Goal: Information Seeking & Learning: Learn about a topic

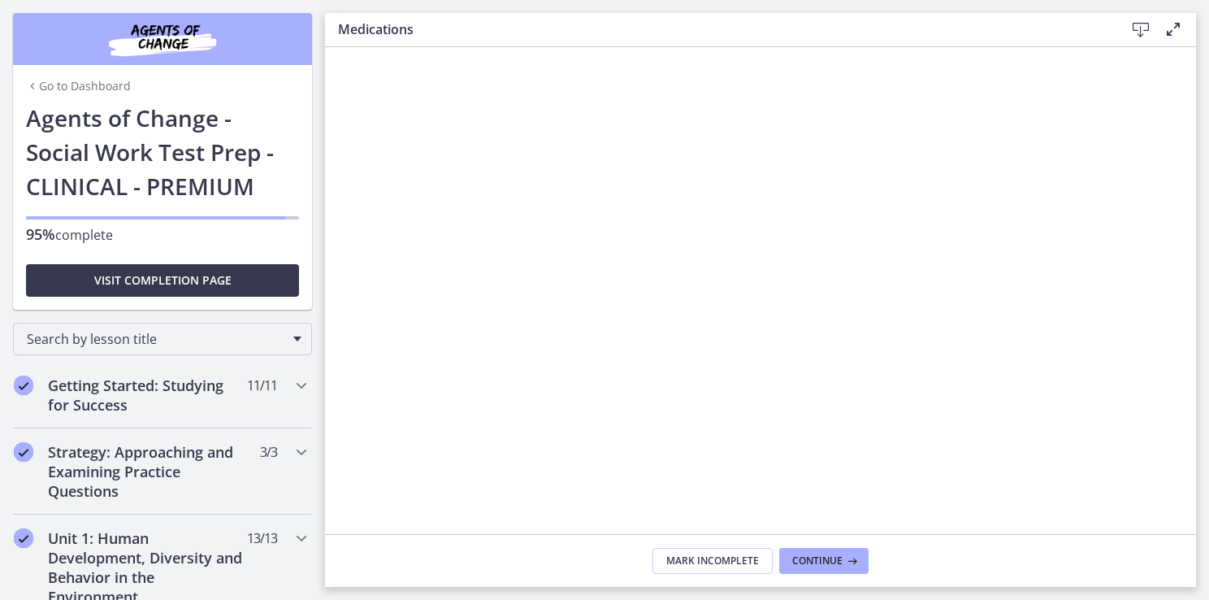
click at [1138, 29] on icon at bounding box center [1141, 30] width 20 height 20
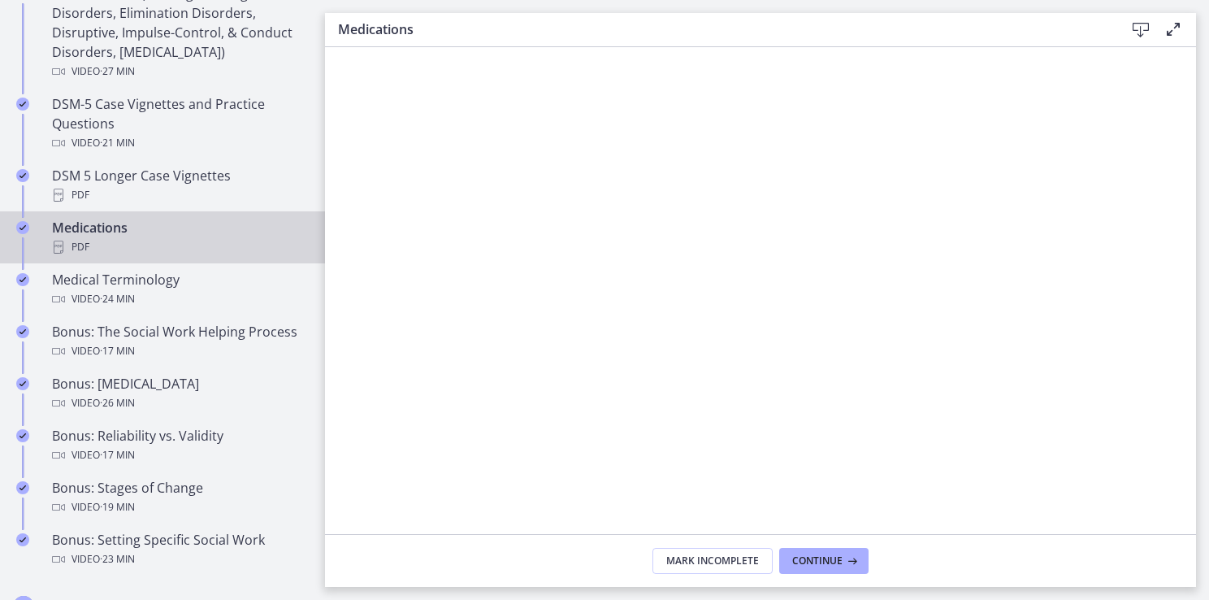
scroll to position [1137, 0]
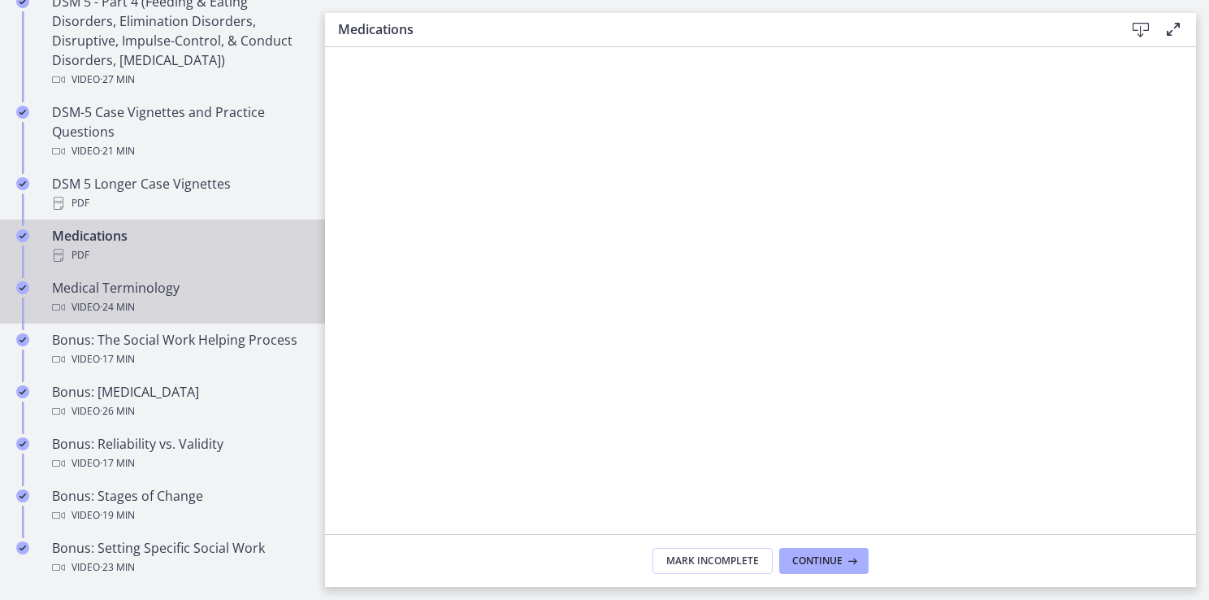
click at [111, 297] on span "· 24 min" at bounding box center [117, 307] width 35 height 20
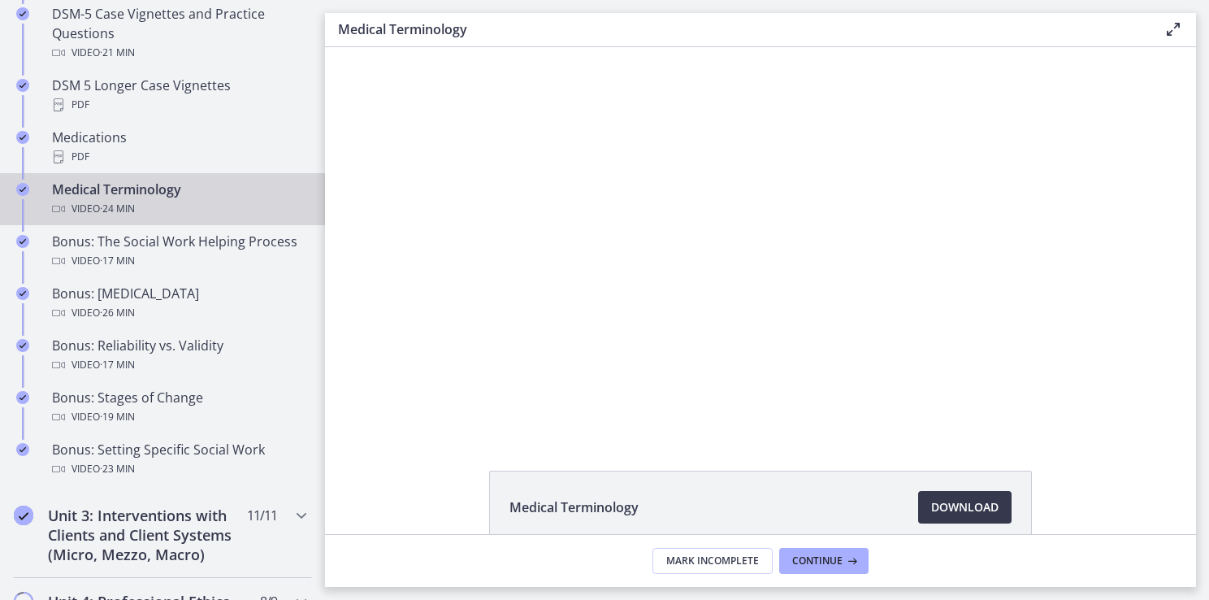
scroll to position [1238, 0]
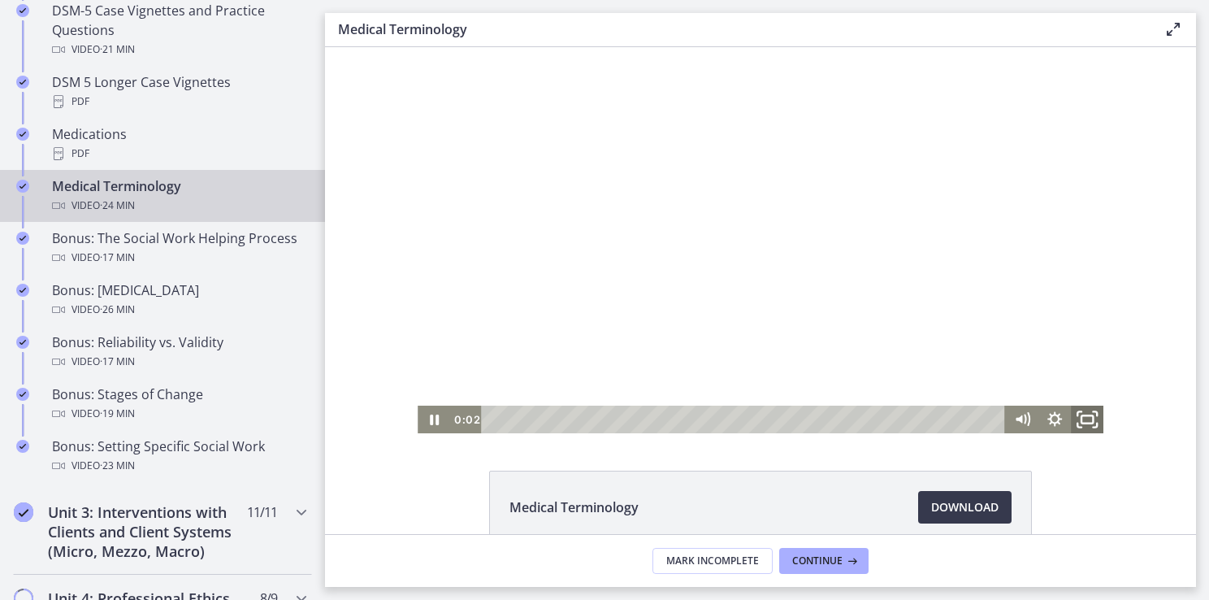
click at [1079, 427] on icon "Fullscreen" at bounding box center [1087, 419] width 39 height 33
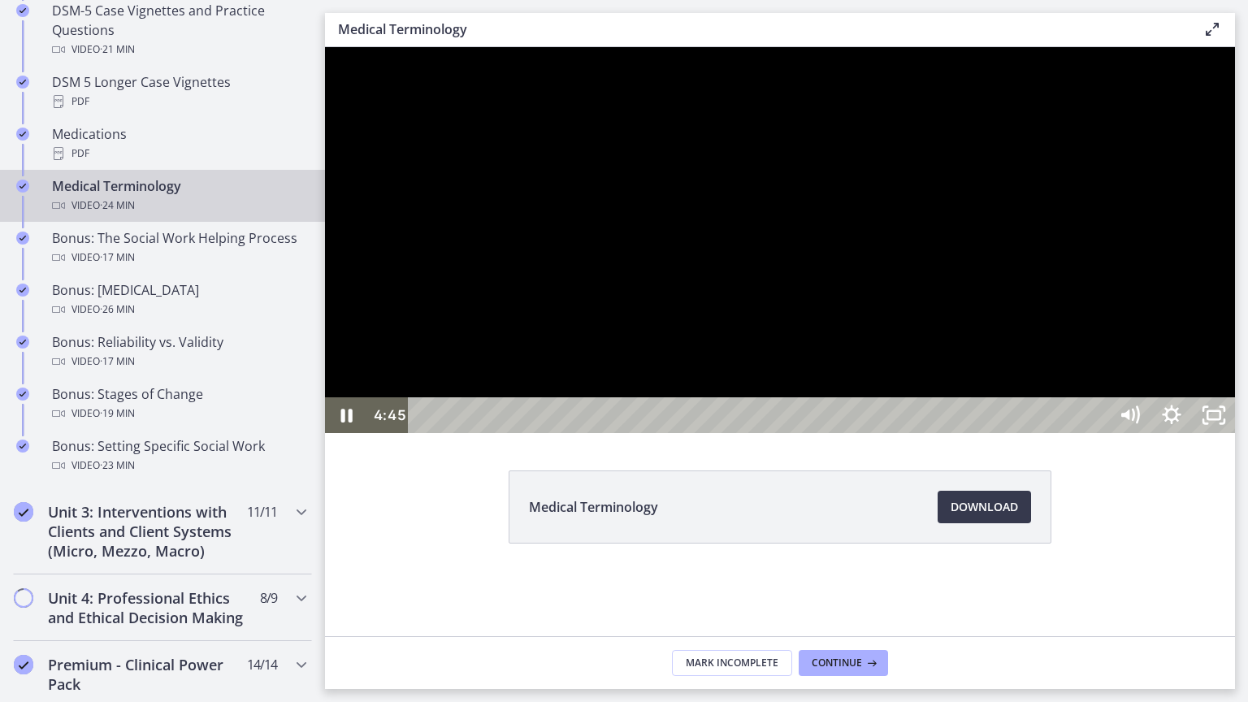
click at [803, 433] on div at bounding box center [780, 240] width 910 height 386
click at [1239, 437] on icon "Unfullscreen" at bounding box center [1214, 415] width 50 height 43
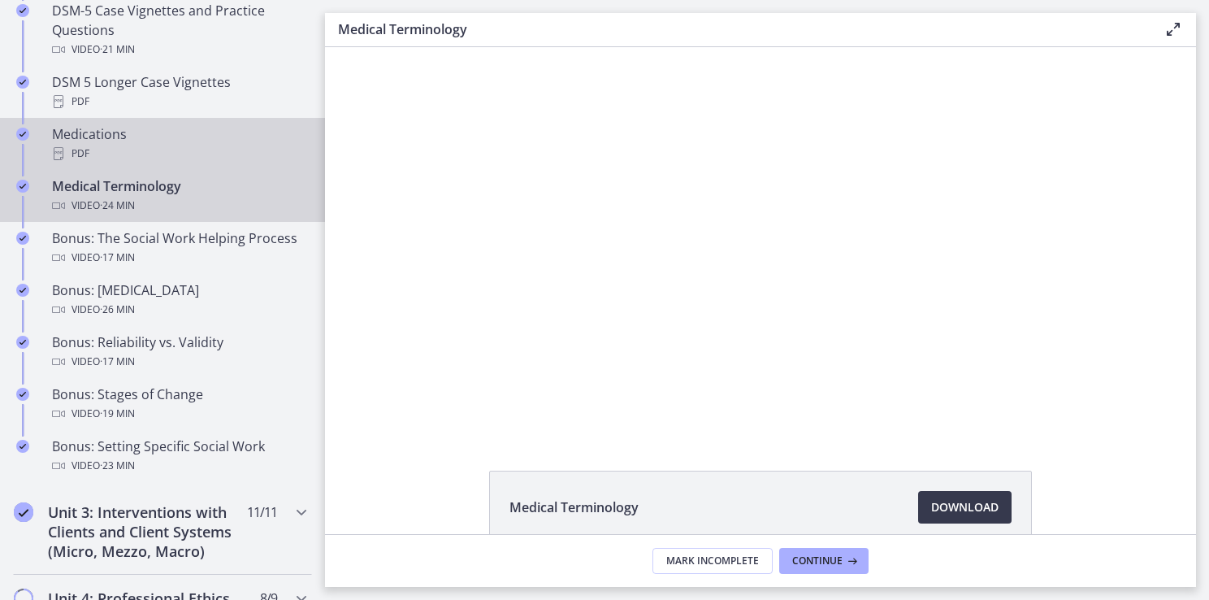
click at [185, 144] on div "PDF" at bounding box center [179, 154] width 254 height 20
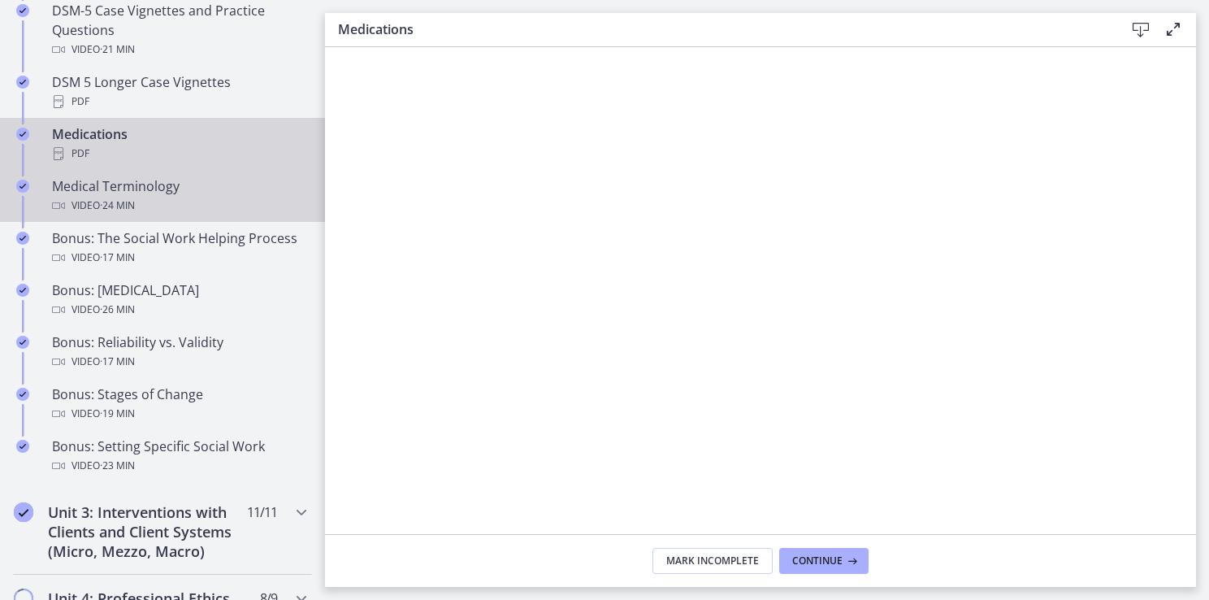
click at [260, 210] on div "Video · 24 min" at bounding box center [179, 206] width 254 height 20
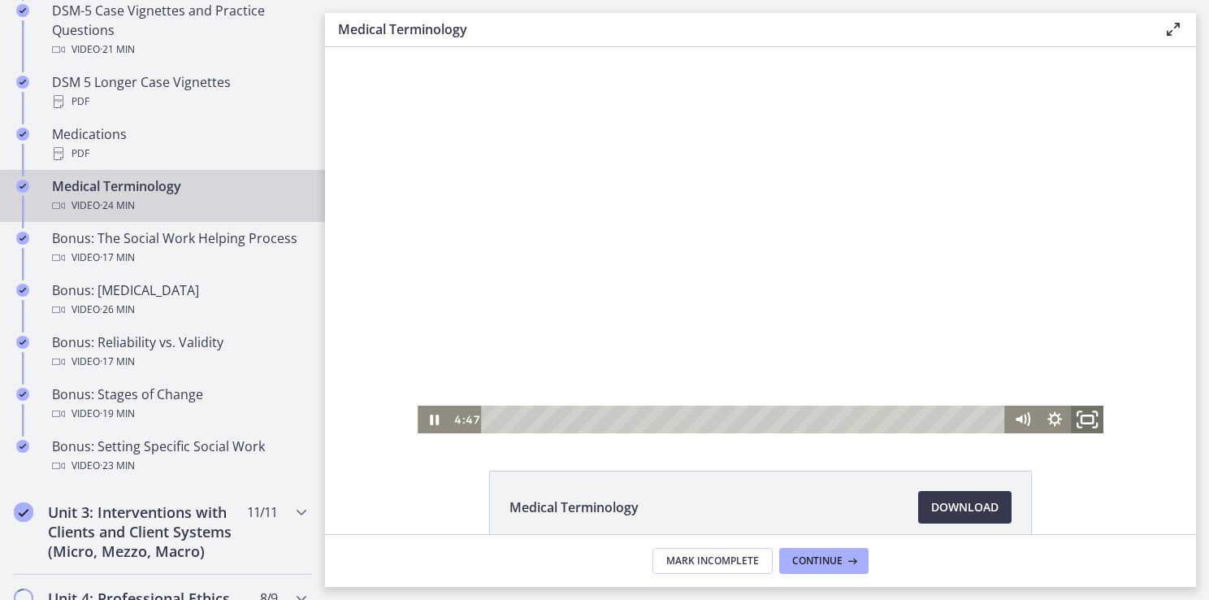
click at [1086, 424] on icon "Fullscreen" at bounding box center [1087, 419] width 39 height 33
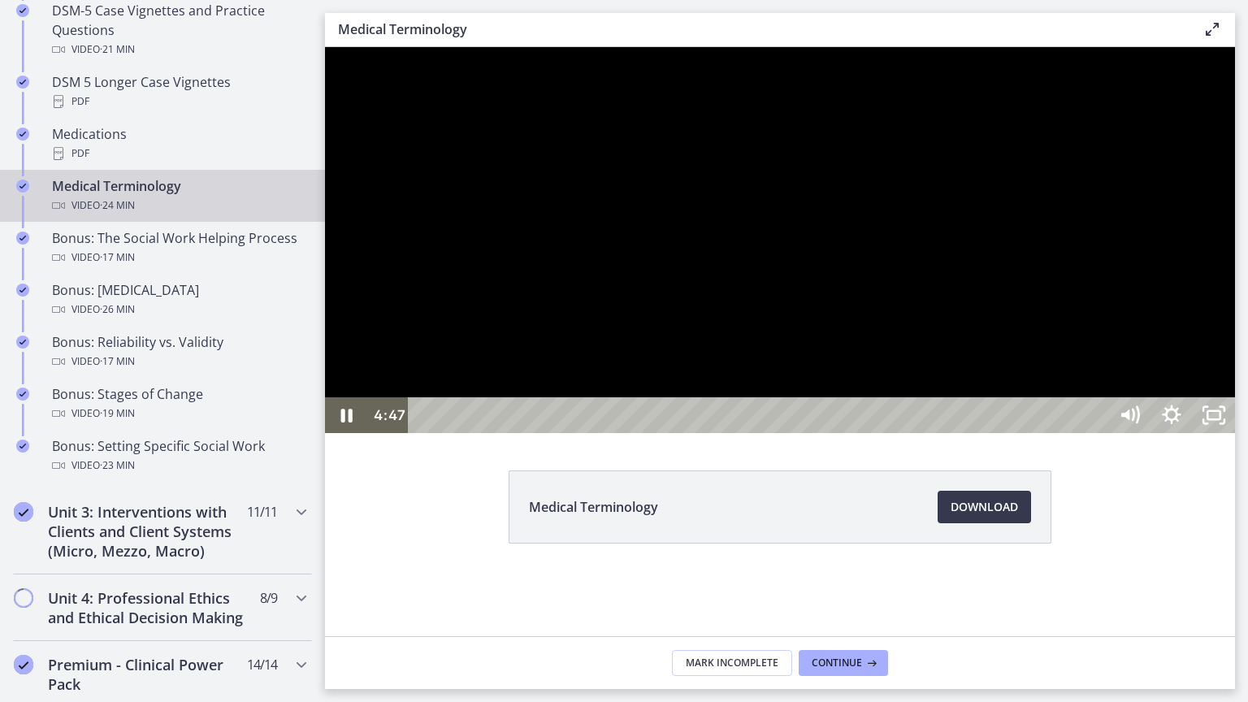
click at [1235, 433] on div at bounding box center [780, 240] width 910 height 386
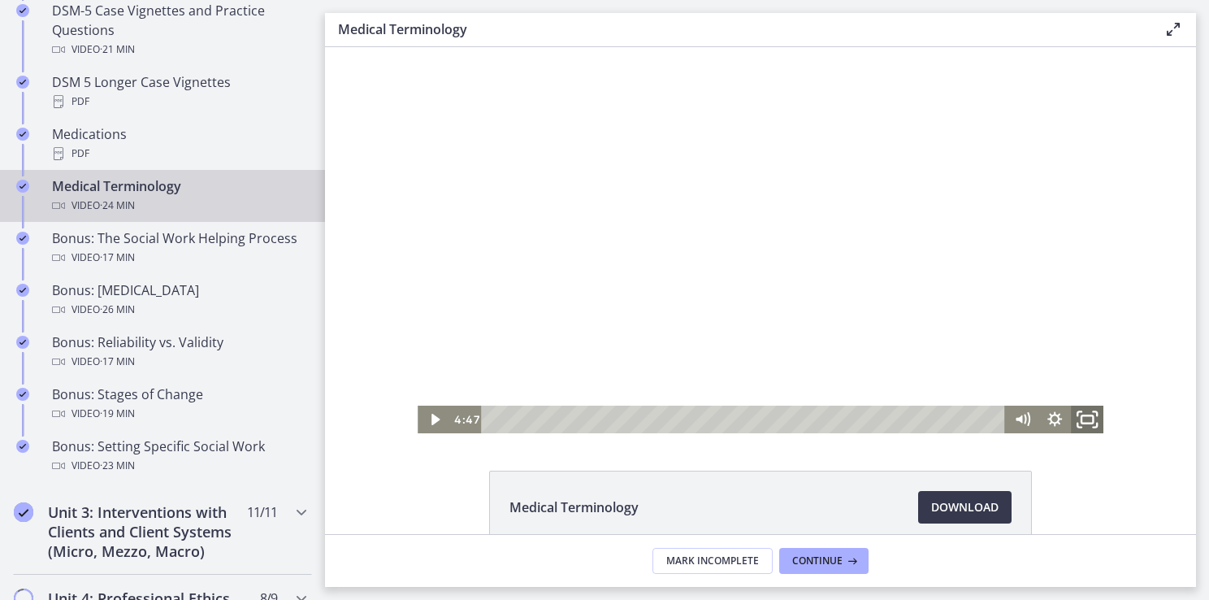
click at [1086, 424] on icon "Fullscreen" at bounding box center [1087, 419] width 39 height 33
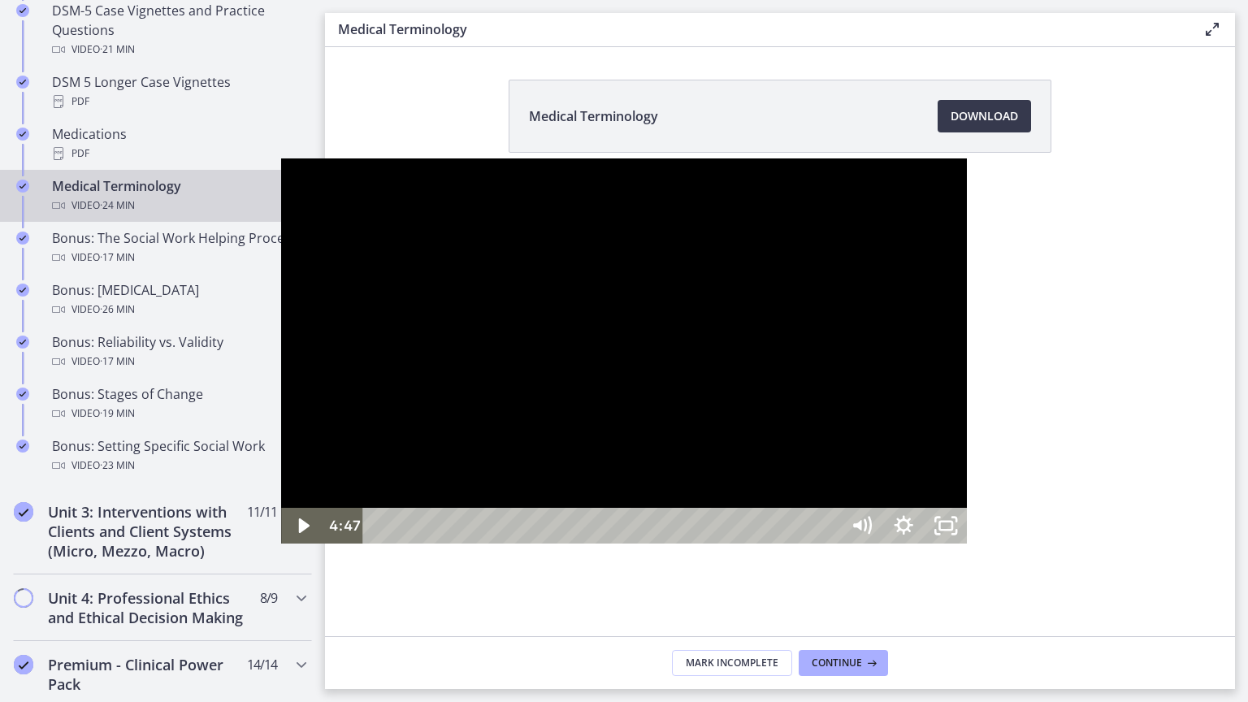
click at [635, 293] on div at bounding box center [624, 351] width 686 height 386
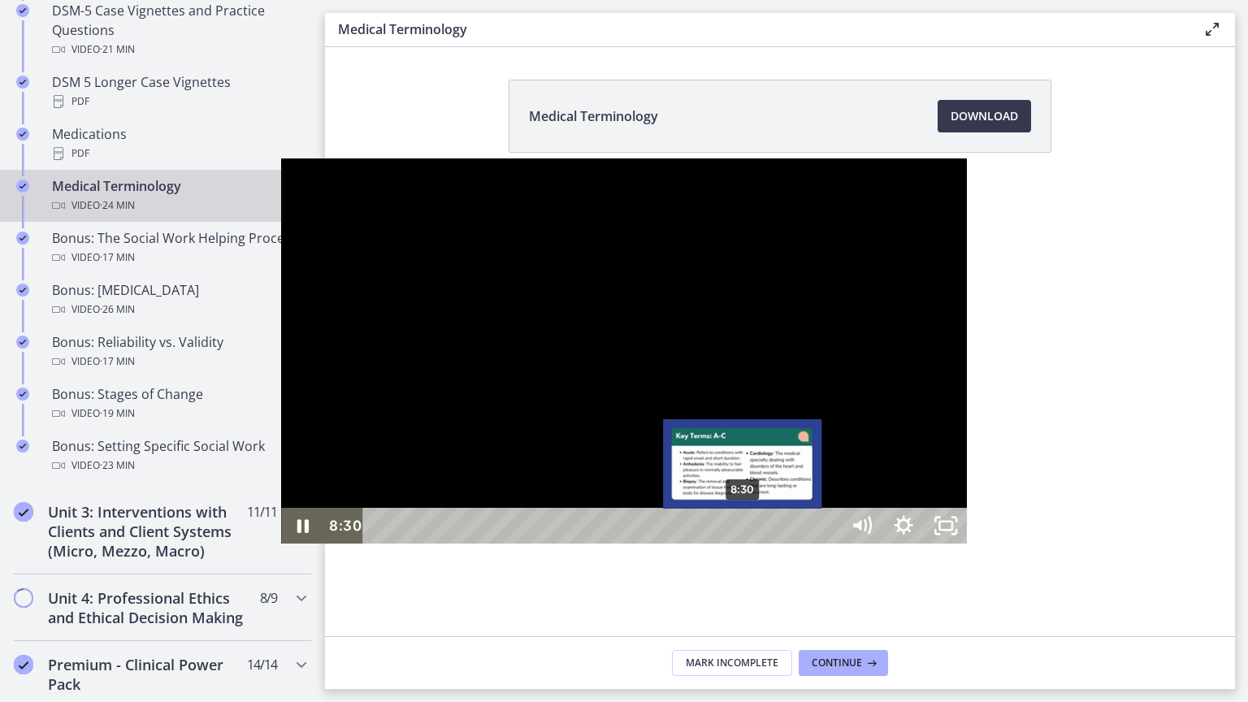
click at [463, 544] on div "8:30" at bounding box center [604, 526] width 451 height 36
click at [480, 544] on div "8:54" at bounding box center [604, 526] width 451 height 36
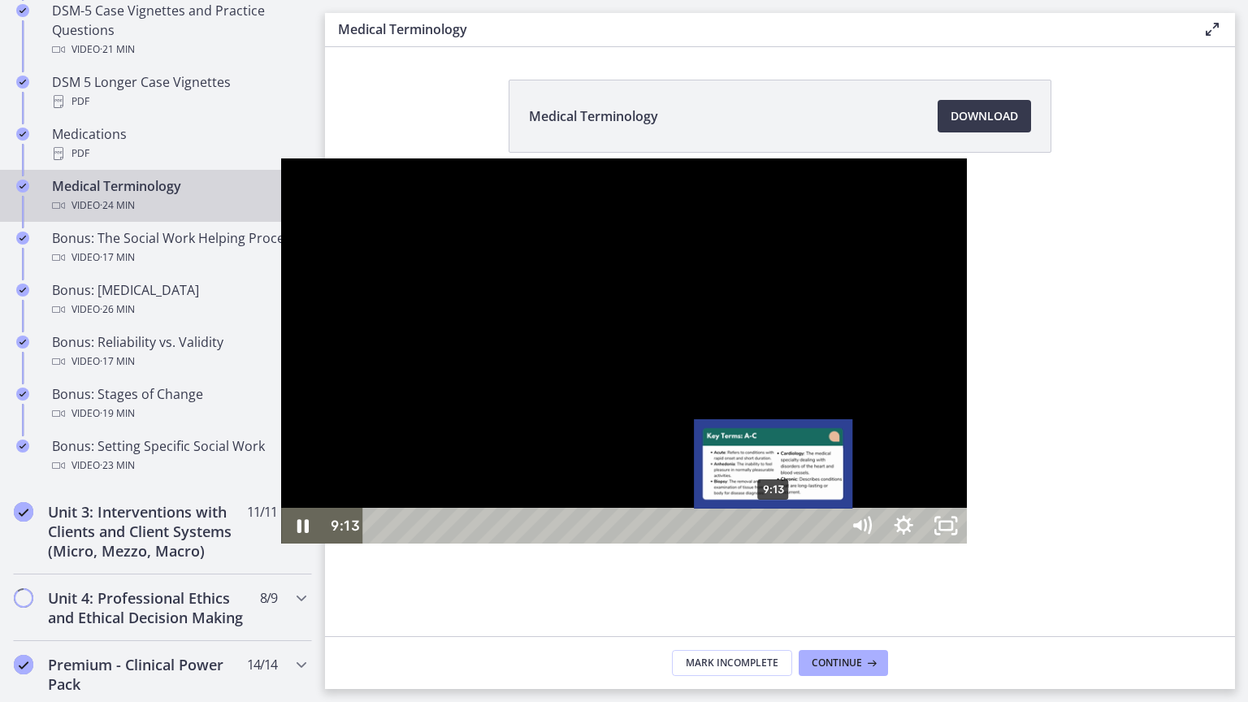
click at [494, 544] on div "9:13" at bounding box center [604, 526] width 451 height 36
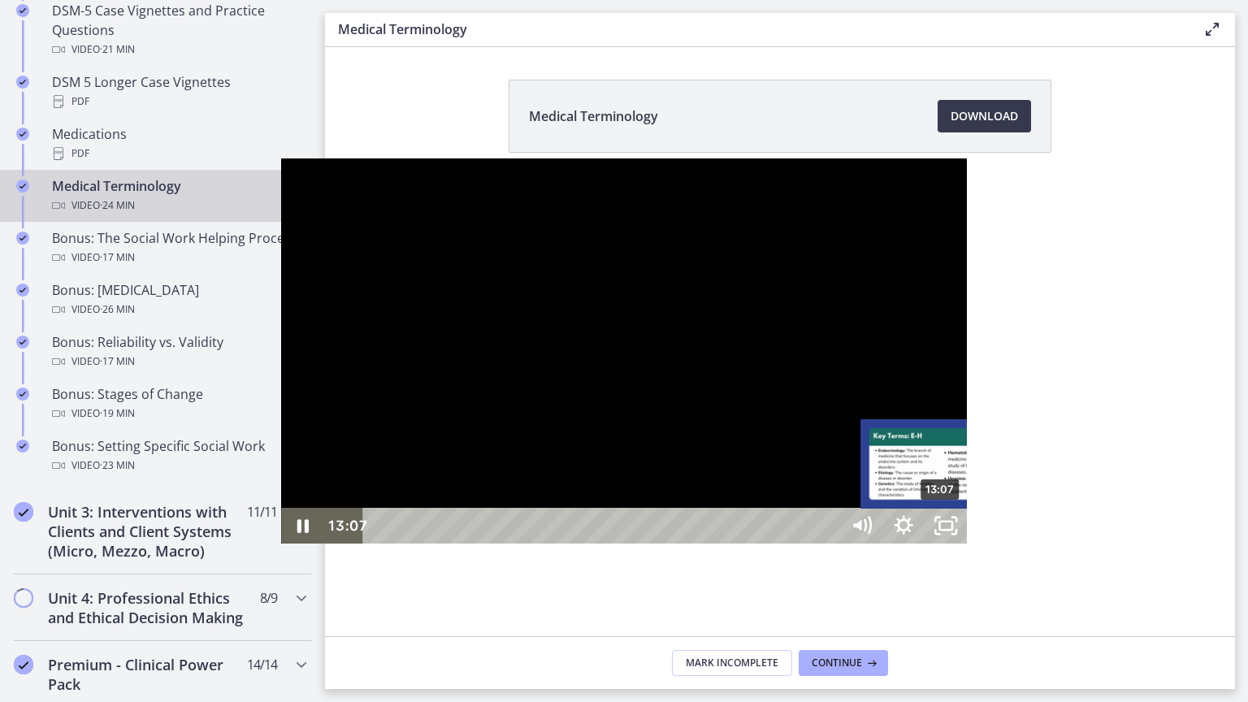
click at [661, 544] on div "13:07" at bounding box center [604, 526] width 451 height 36
click at [675, 544] on div "13:27" at bounding box center [604, 526] width 451 height 36
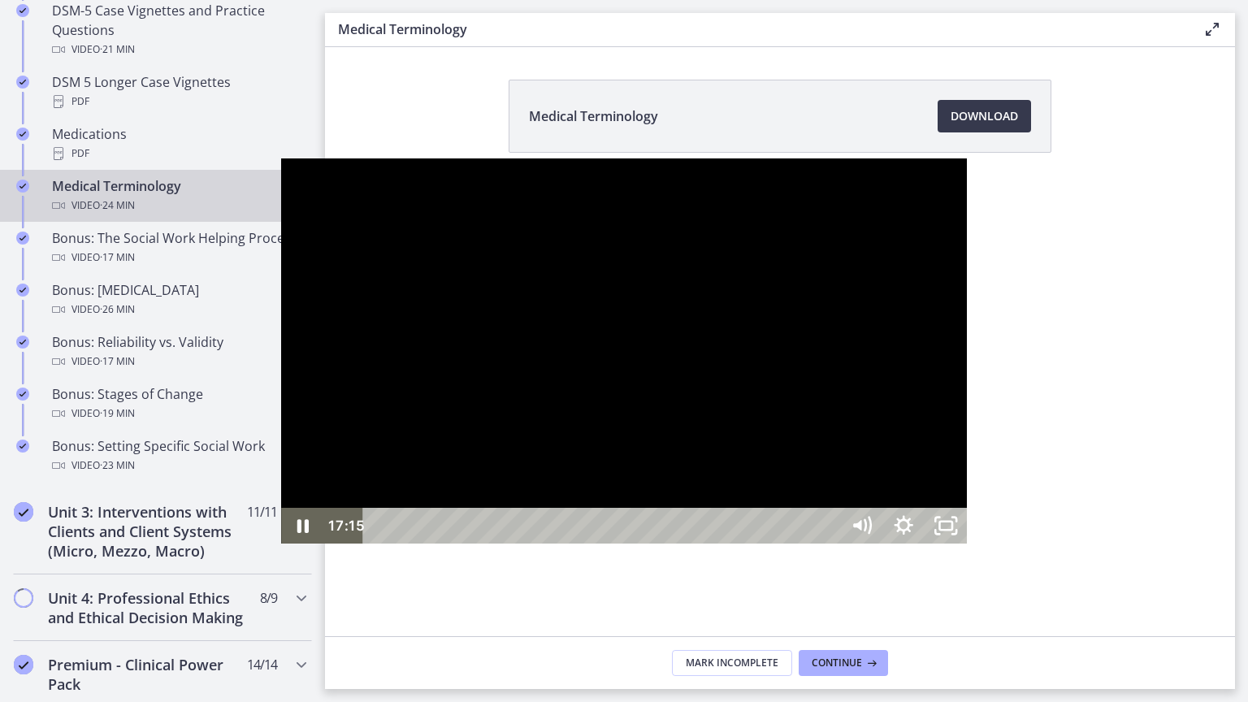
click at [830, 544] on div "17:15" at bounding box center [604, 526] width 451 height 36
click at [830, 544] on div "17:41" at bounding box center [604, 526] width 451 height 36
click at [830, 544] on div "18:43" at bounding box center [604, 526] width 451 height 36
click at [830, 544] on div "19:05" at bounding box center [604, 526] width 451 height 36
click at [830, 544] on div "19:23" at bounding box center [604, 526] width 451 height 36
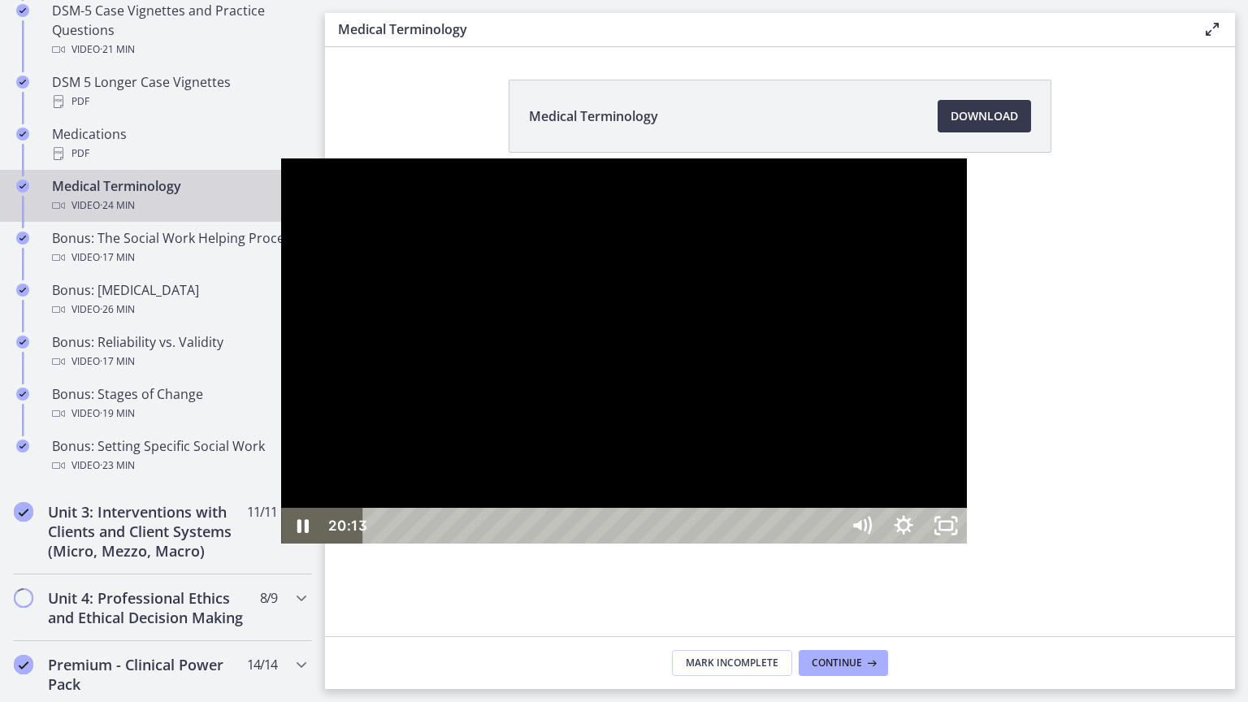
click at [830, 544] on div "20:13" at bounding box center [604, 526] width 451 height 36
click at [830, 544] on div "20:35" at bounding box center [604, 526] width 451 height 36
click at [830, 544] on div "20:50" at bounding box center [604, 526] width 451 height 36
click at [830, 544] on div "21:34" at bounding box center [604, 526] width 451 height 36
click at [830, 544] on div "21:53" at bounding box center [604, 526] width 451 height 36
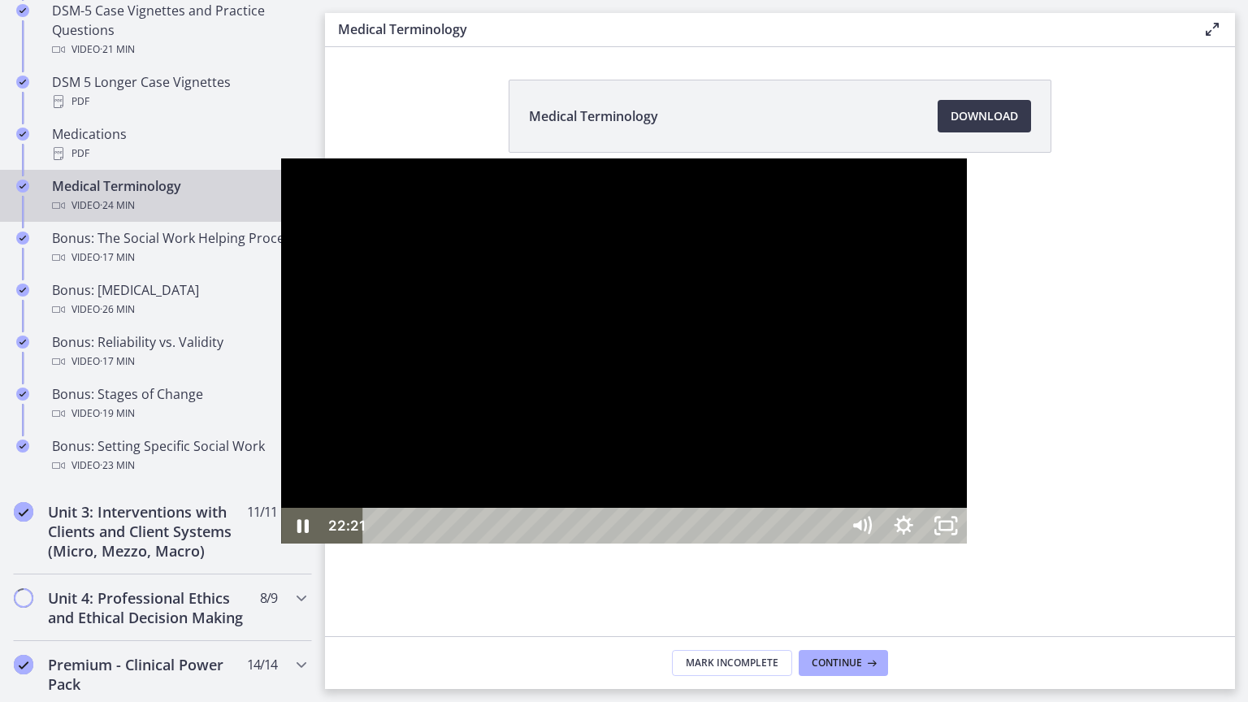
click at [830, 544] on div "22:21" at bounding box center [604, 526] width 451 height 36
click at [830, 544] on div "23:03" at bounding box center [604, 526] width 451 height 36
click at [830, 544] on div "23:20" at bounding box center [604, 526] width 451 height 36
click at [971, 548] on icon "Unfullscreen" at bounding box center [946, 526] width 50 height 43
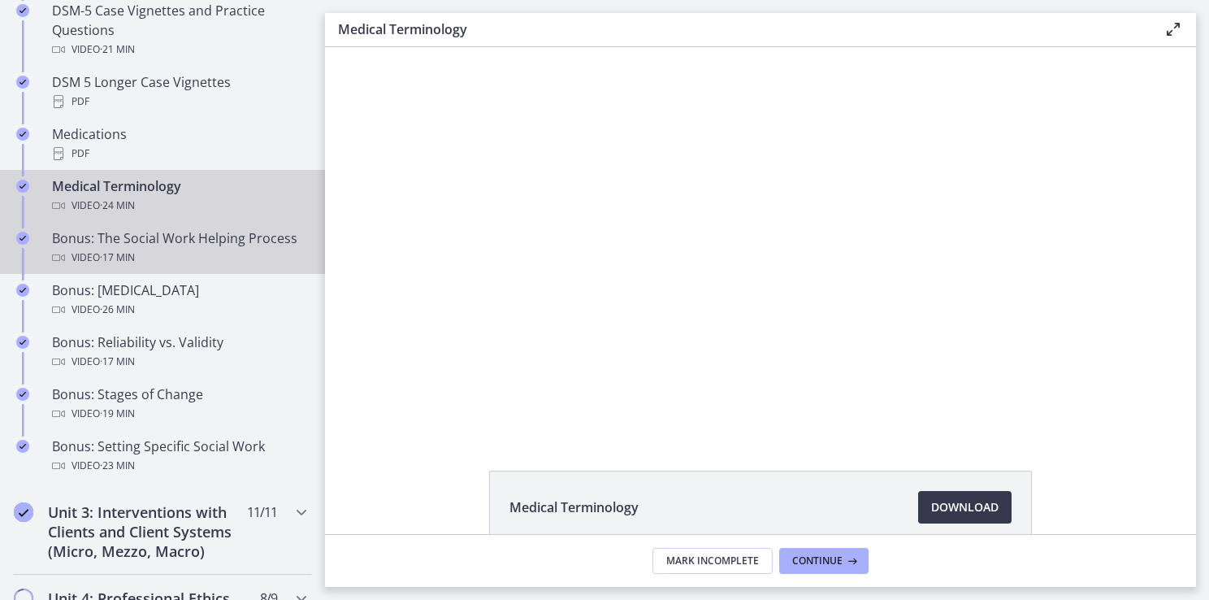
click at [197, 265] on div "Video · 17 min" at bounding box center [179, 258] width 254 height 20
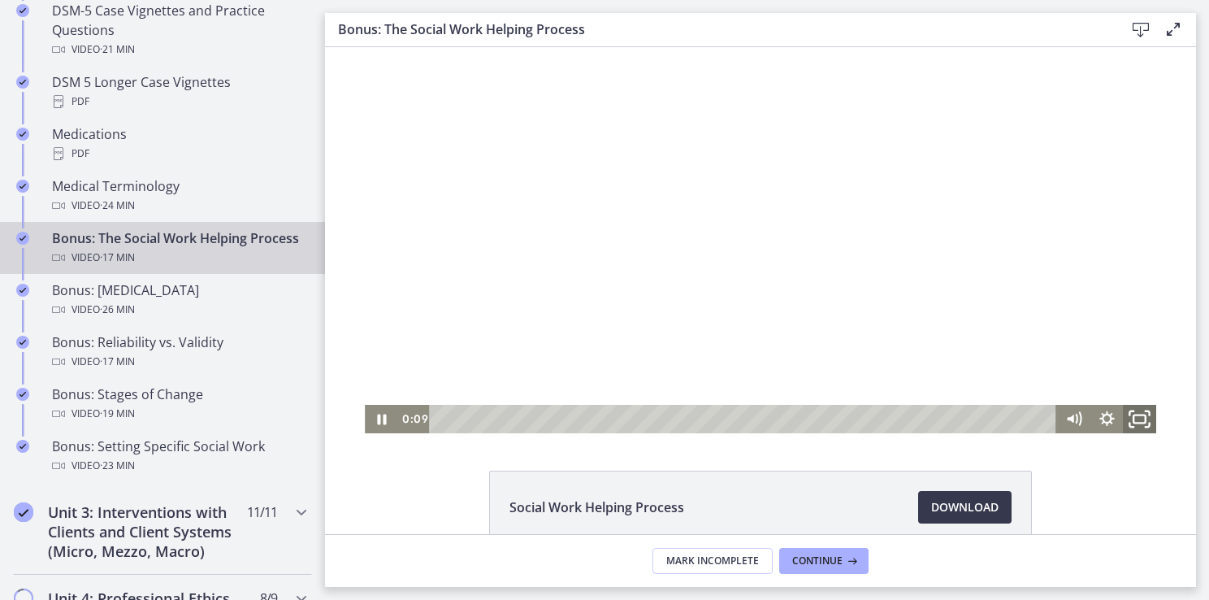
click at [1131, 425] on icon "Fullscreen" at bounding box center [1140, 418] width 40 height 34
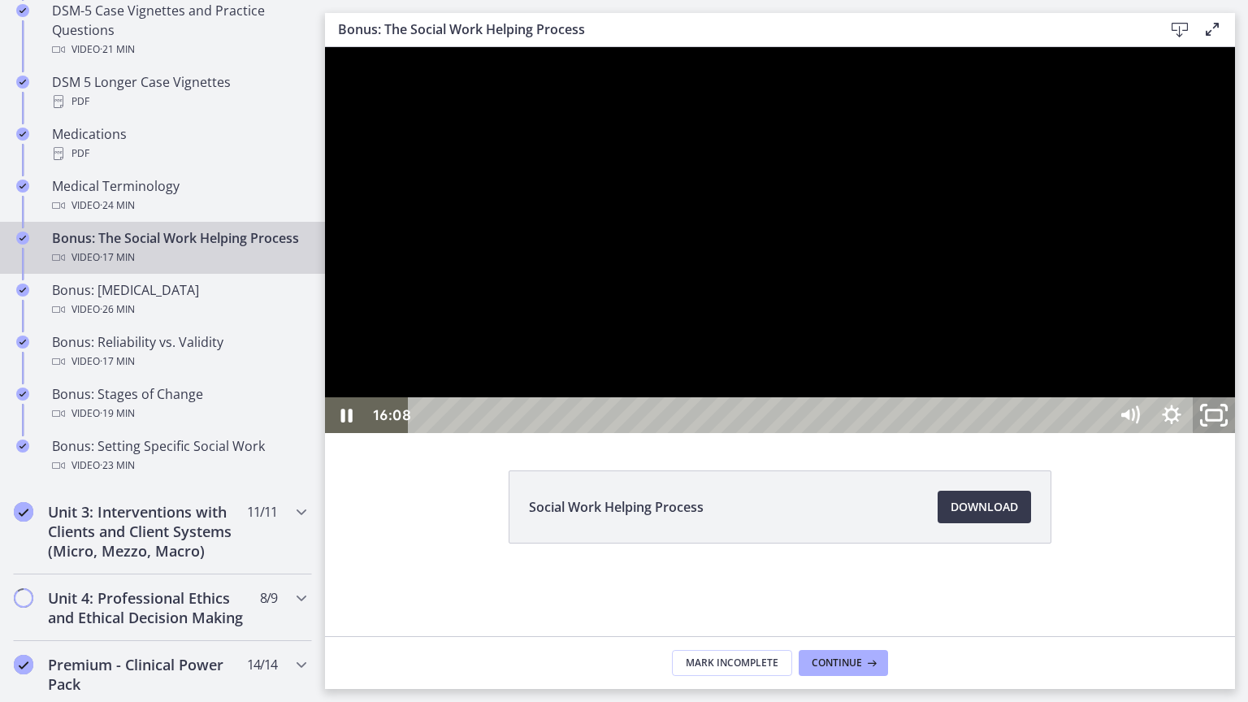
click at [1239, 437] on icon "Unfullscreen" at bounding box center [1214, 415] width 50 height 43
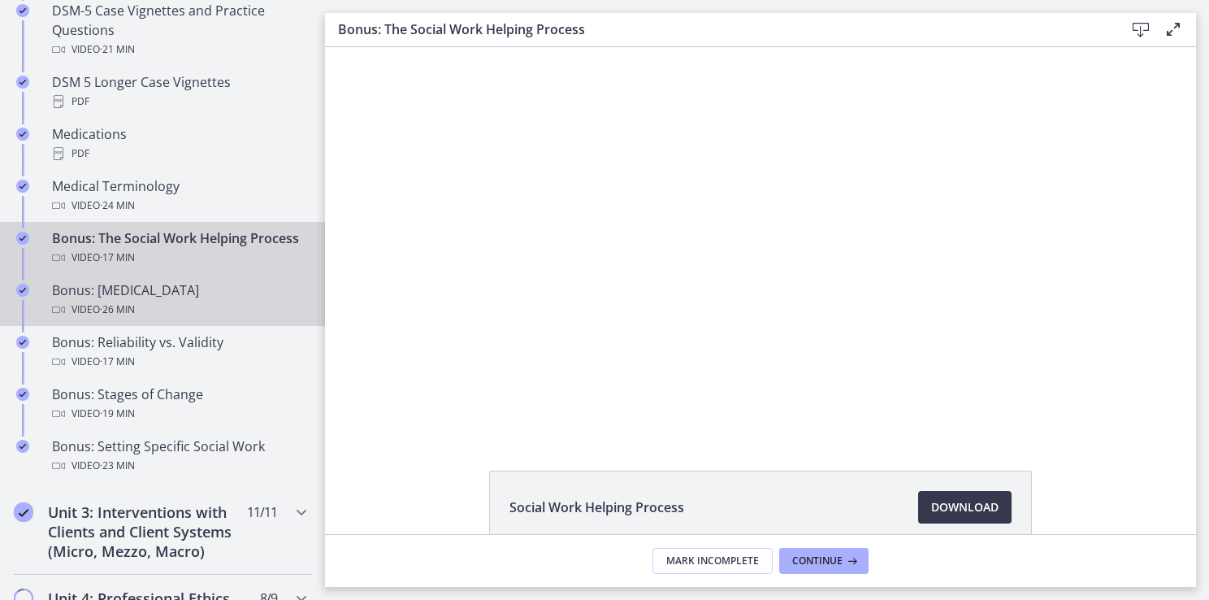
click at [192, 319] on div "Video · 26 min" at bounding box center [179, 310] width 254 height 20
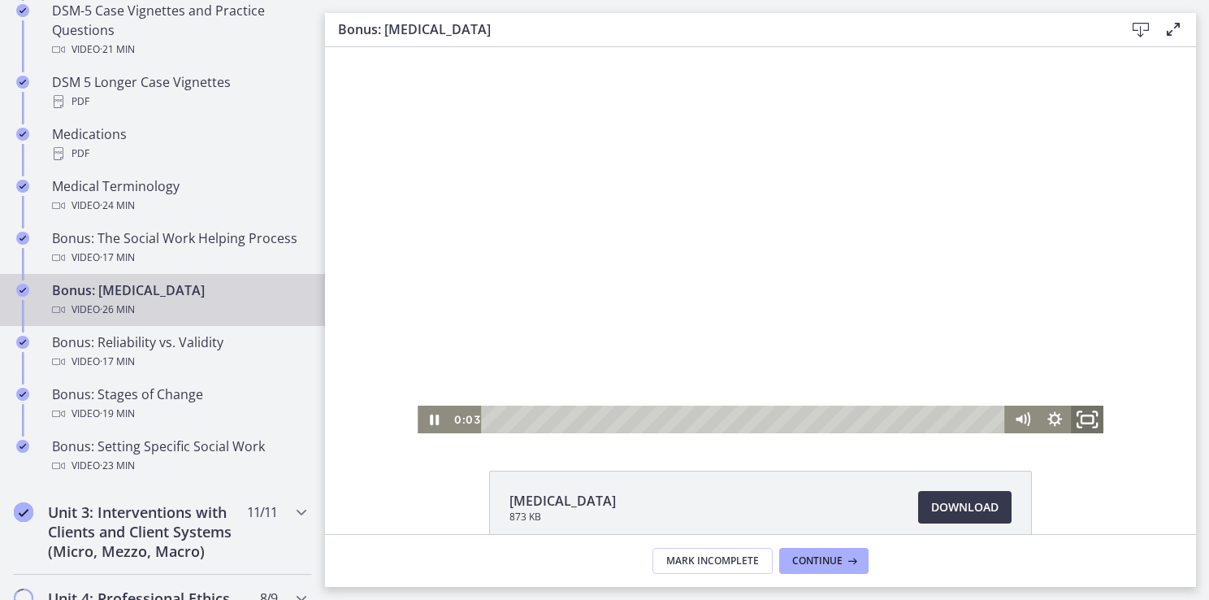
click at [1089, 421] on icon "Fullscreen" at bounding box center [1087, 419] width 39 height 33
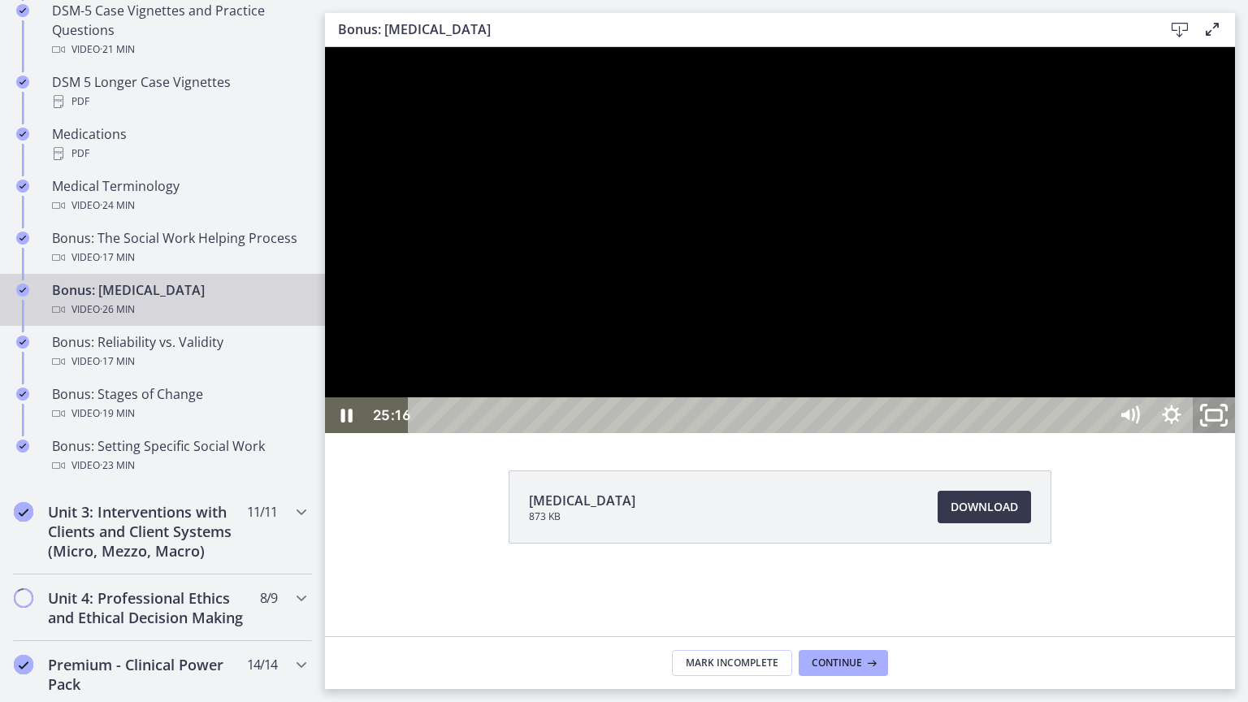
click at [1239, 437] on icon "Unfullscreen" at bounding box center [1214, 415] width 50 height 43
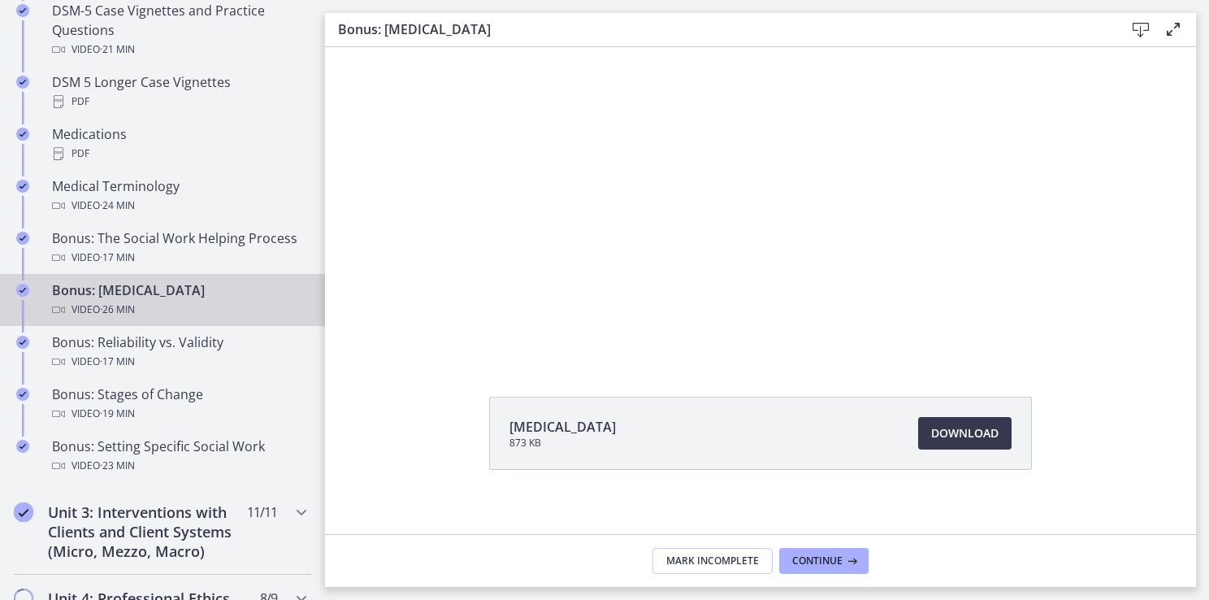
scroll to position [87, 0]
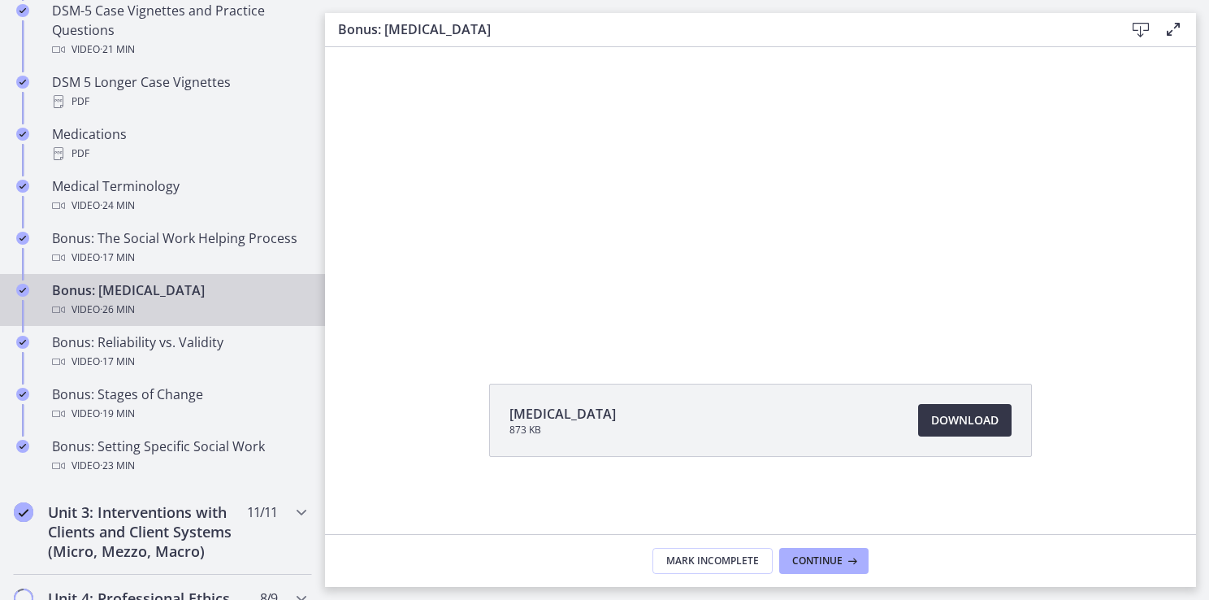
click at [964, 421] on span "Download Opens in a new window" at bounding box center [964, 420] width 67 height 20
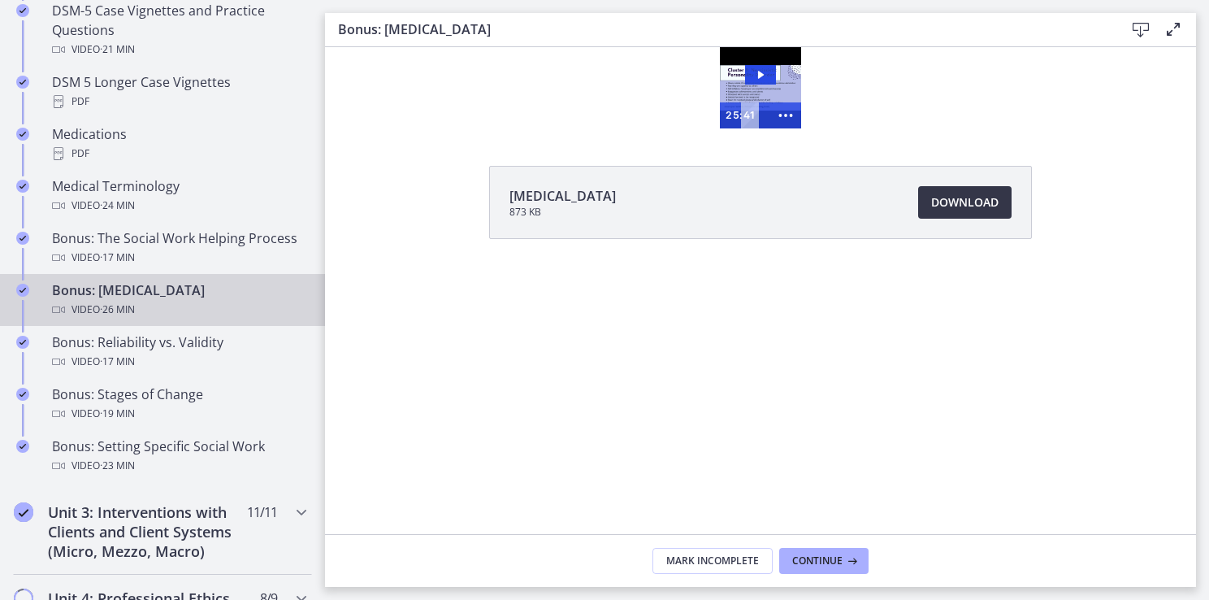
scroll to position [0, 0]
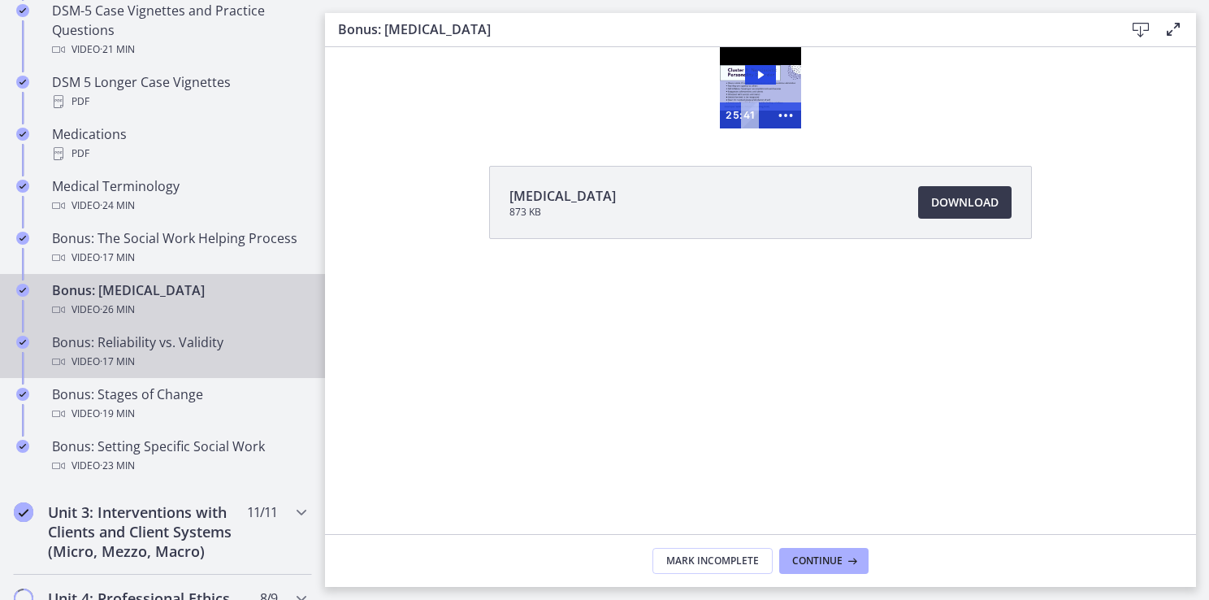
click at [230, 371] on div "Video · 17 min" at bounding box center [179, 362] width 254 height 20
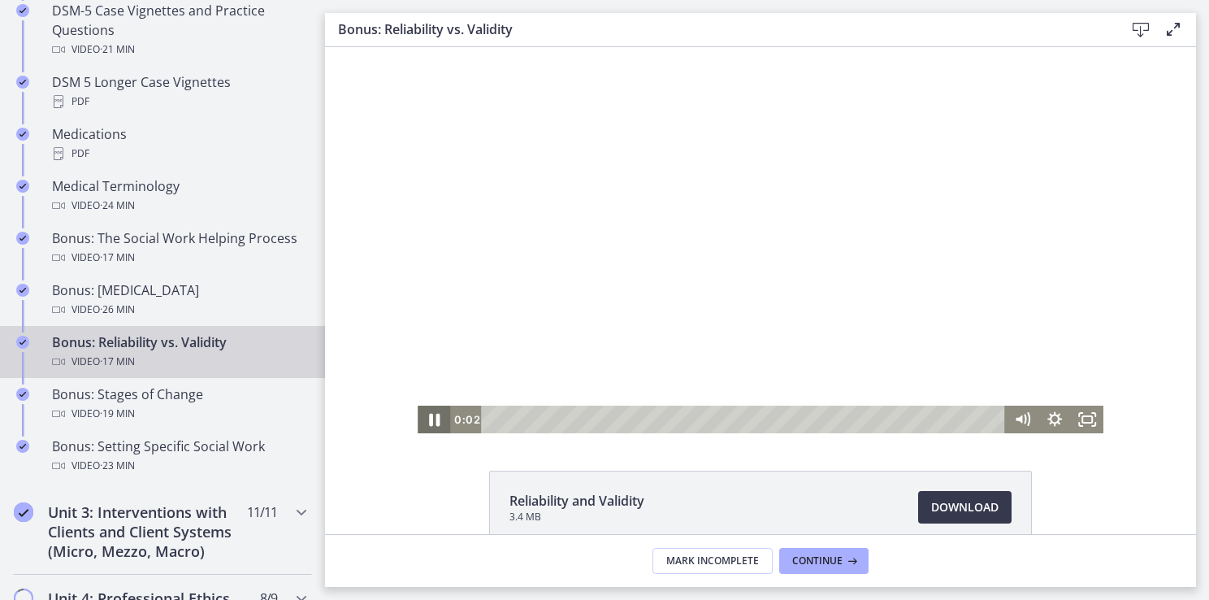
click at [429, 421] on icon "Pause" at bounding box center [434, 420] width 11 height 13
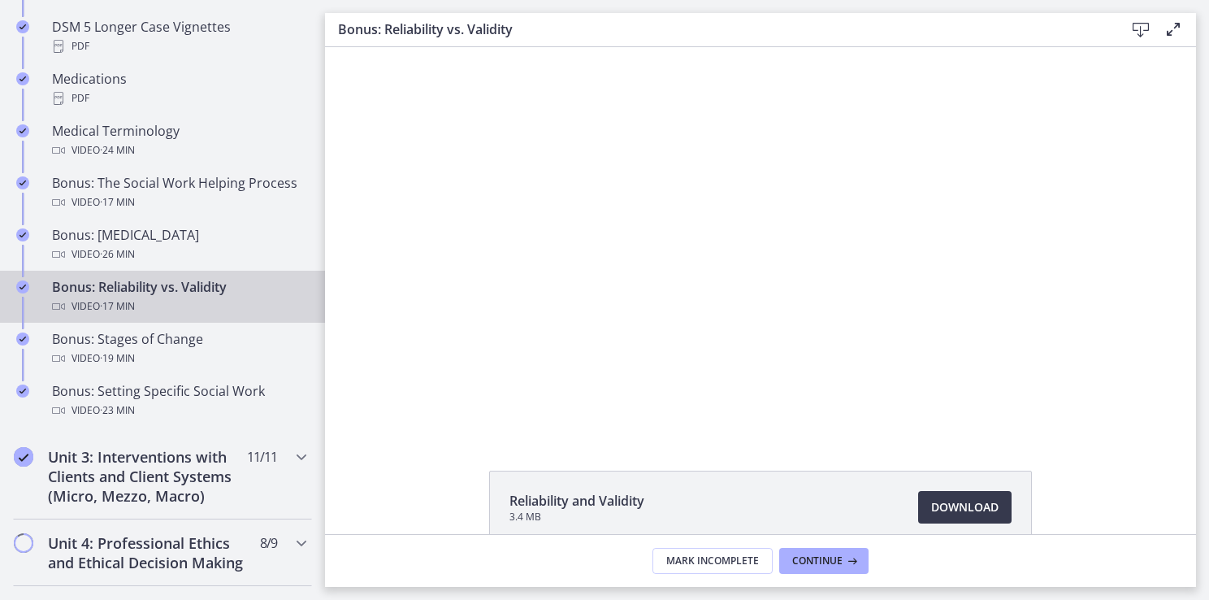
scroll to position [1290, 0]
